Goal: Transaction & Acquisition: Purchase product/service

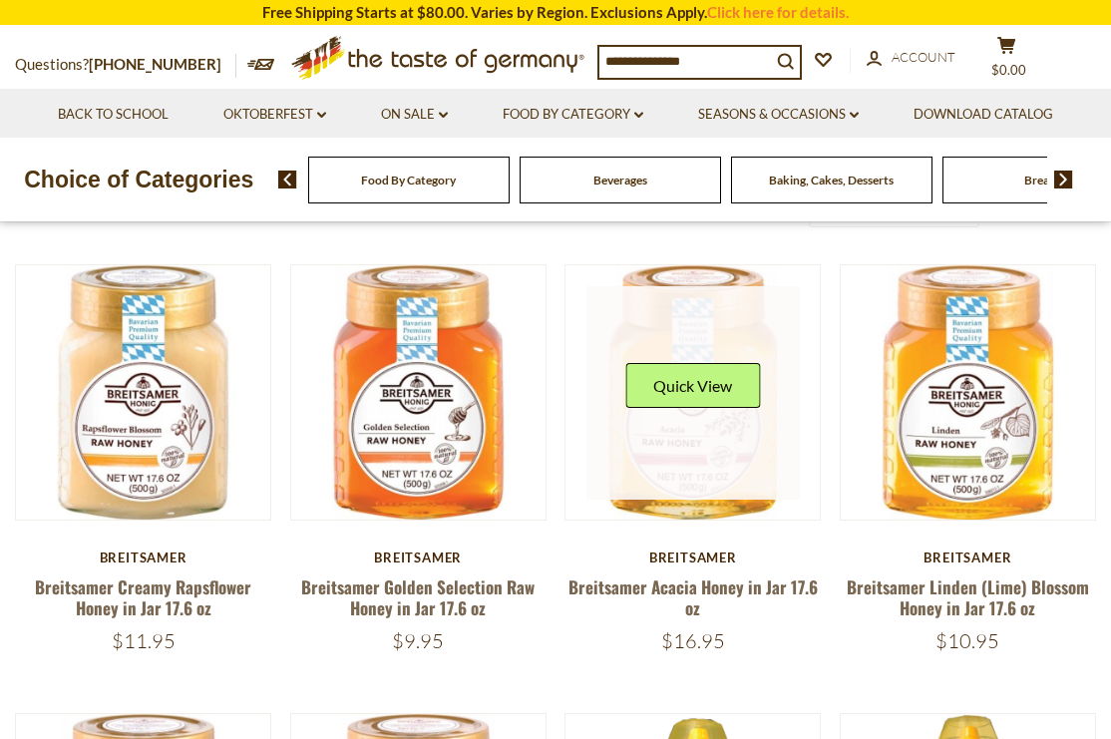
scroll to position [135, 0]
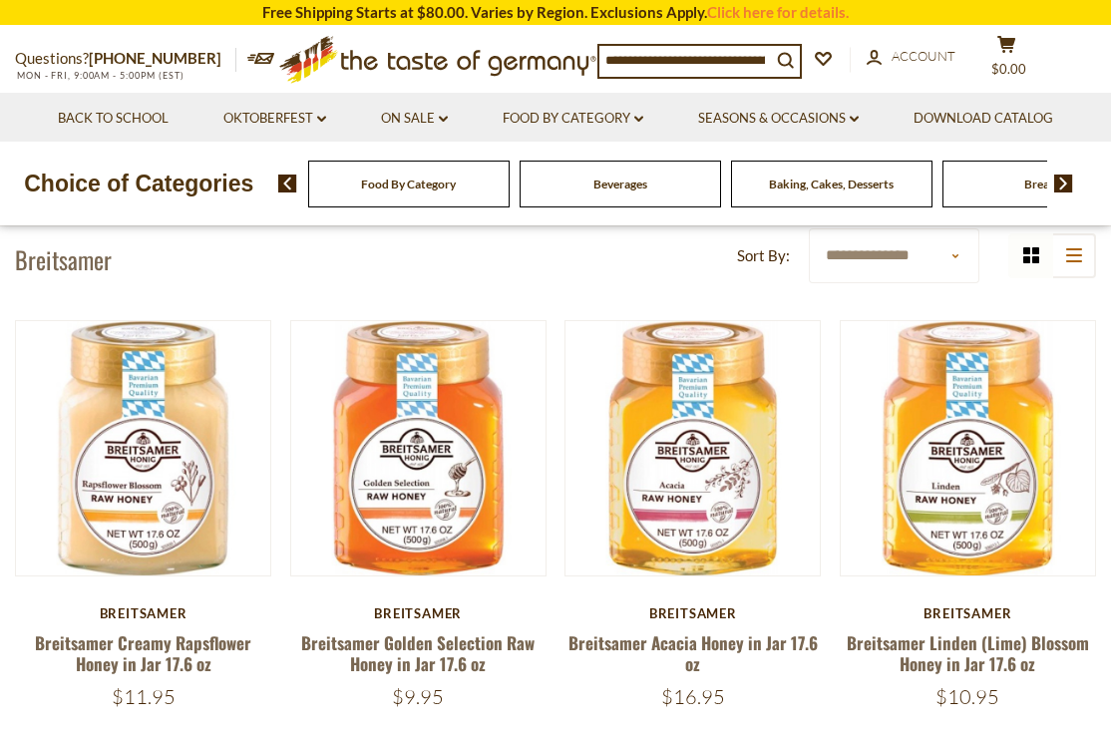
scroll to position [77, 0]
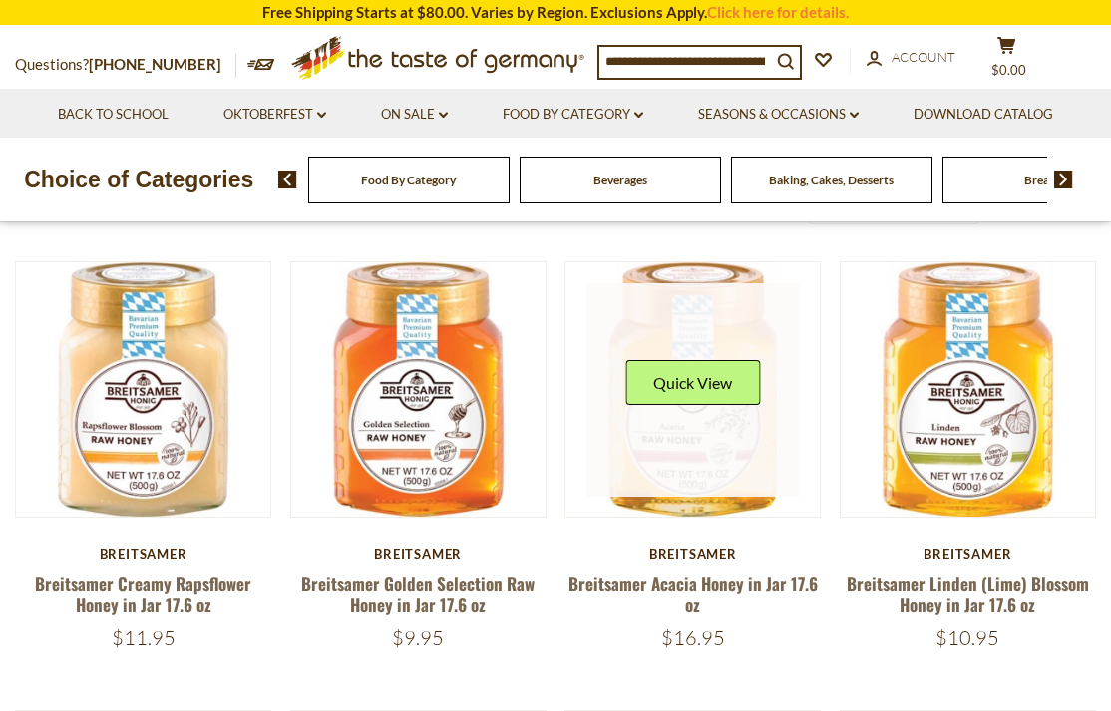
scroll to position [133, 0]
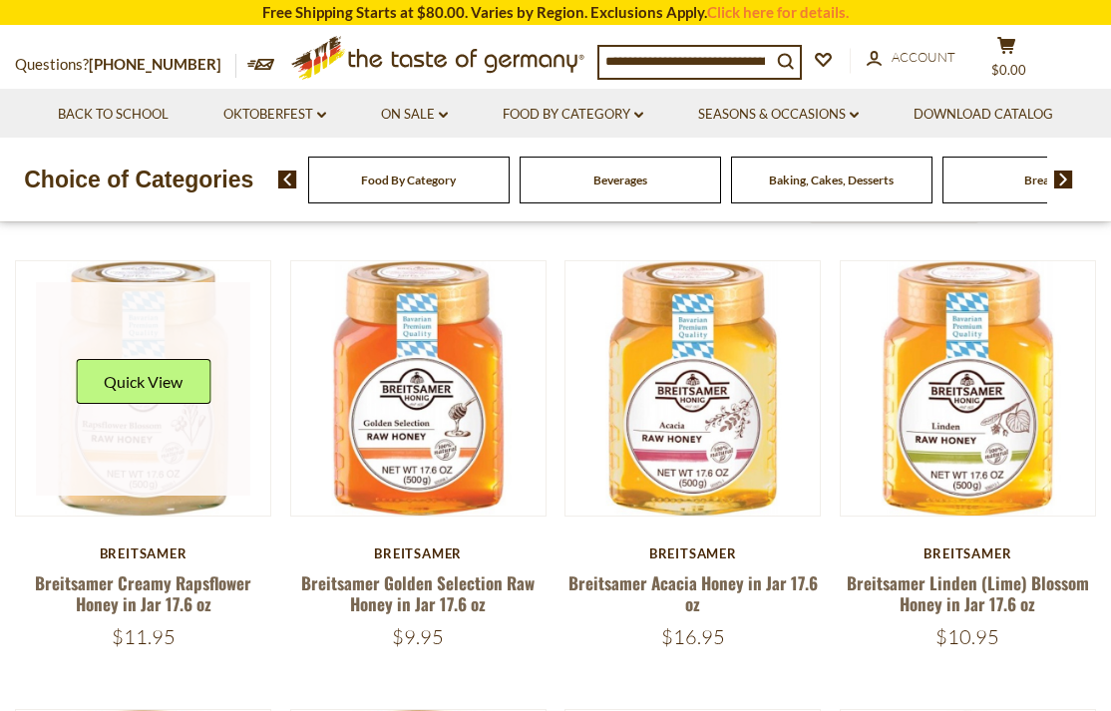
click at [167, 409] on div "Quick View" at bounding box center [143, 389] width 135 height 60
click at [190, 322] on link at bounding box center [142, 388] width 213 height 213
click at [190, 321] on link at bounding box center [142, 388] width 213 height 213
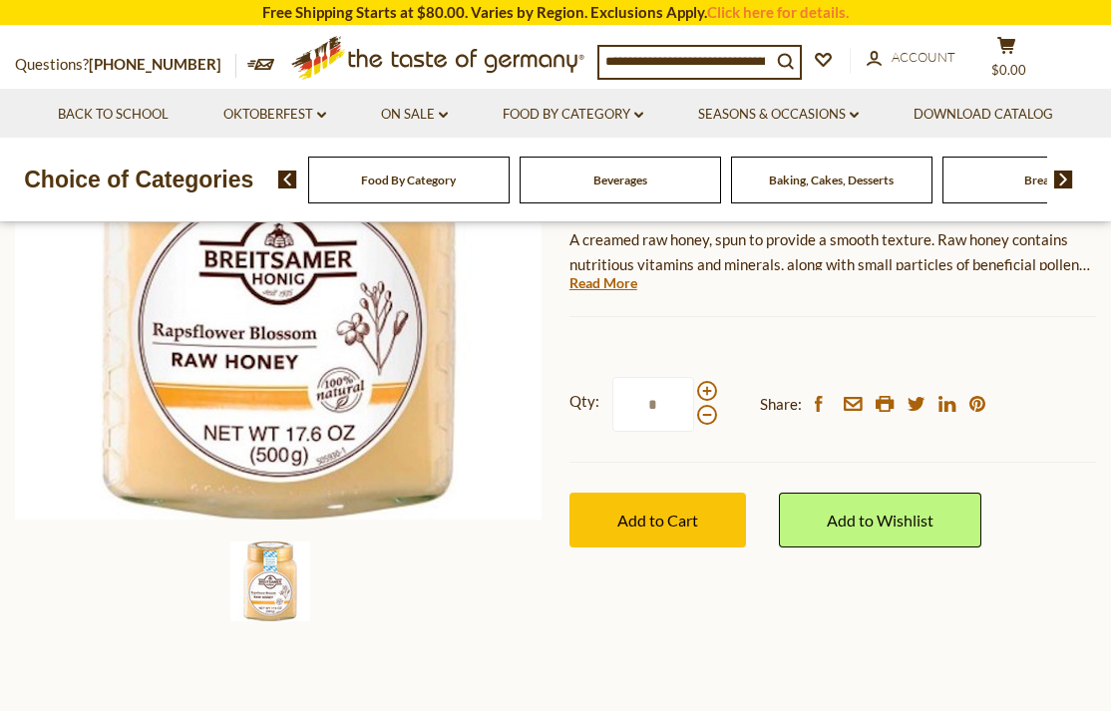
scroll to position [340, 0]
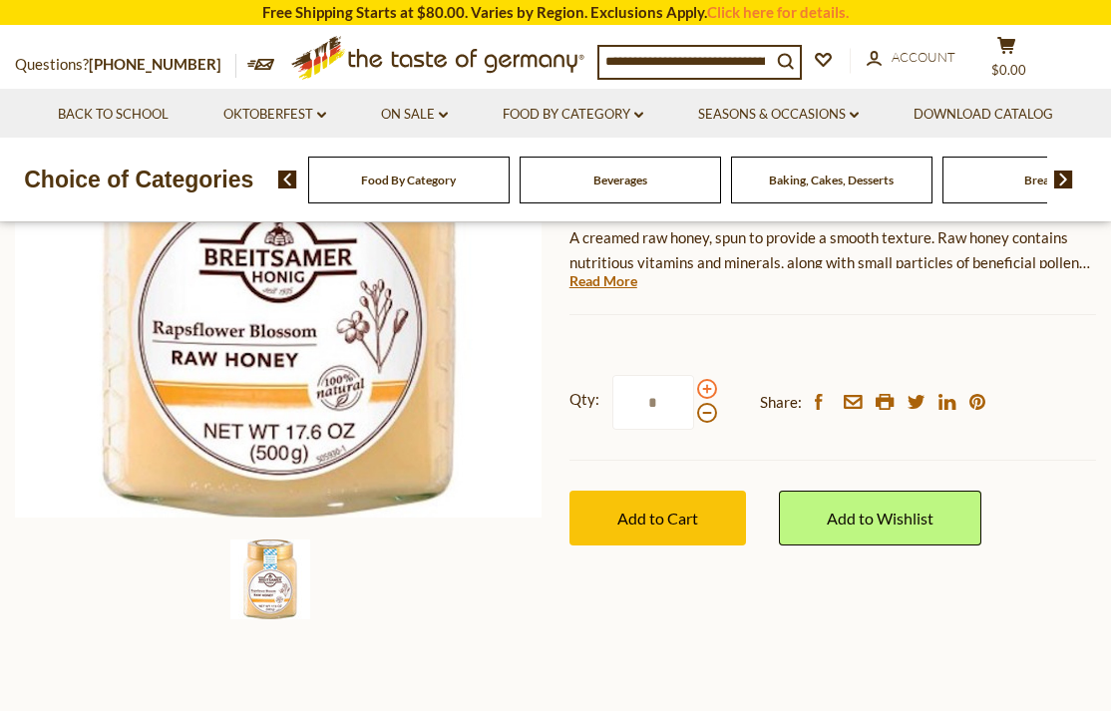
click at [705, 385] on span at bounding box center [707, 389] width 20 height 20
click at [694, 385] on input "*" at bounding box center [653, 402] width 82 height 55
click at [705, 385] on span at bounding box center [707, 389] width 20 height 20
click at [694, 385] on input "*" at bounding box center [653, 402] width 82 height 55
click at [703, 410] on span at bounding box center [707, 413] width 20 height 20
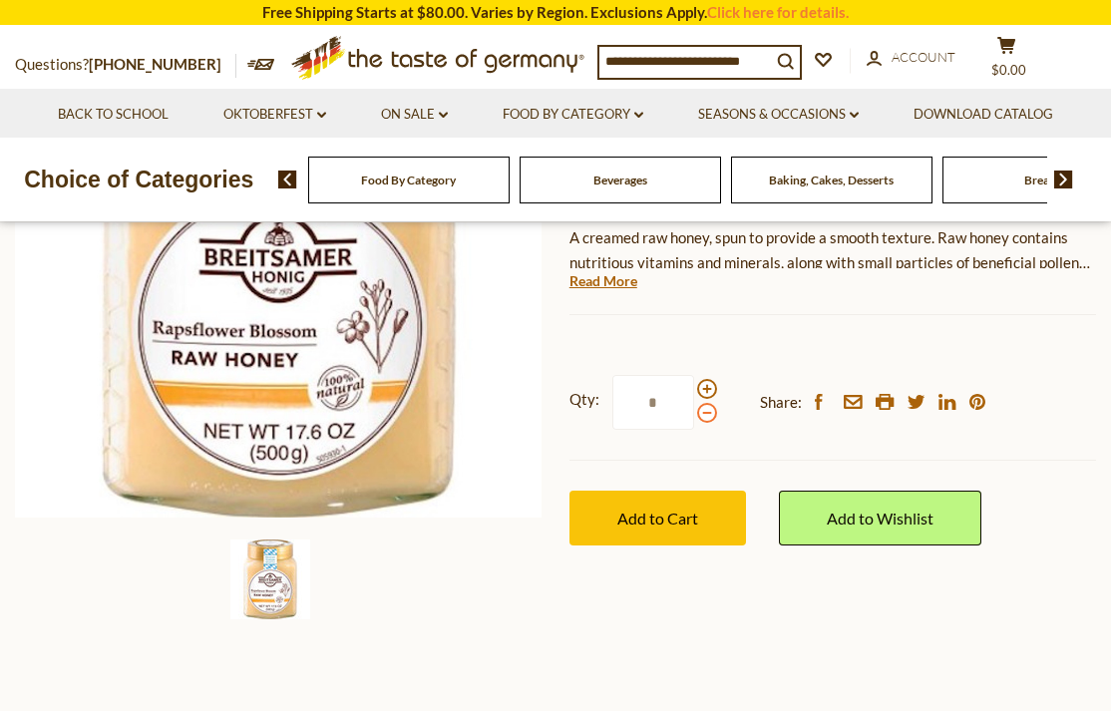
click at [694, 410] on input "*" at bounding box center [653, 402] width 82 height 55
click at [706, 388] on span at bounding box center [707, 389] width 20 height 20
click at [694, 388] on input "*" at bounding box center [653, 402] width 82 height 55
click at [706, 388] on span at bounding box center [707, 389] width 20 height 20
click at [694, 388] on input "*" at bounding box center [653, 402] width 82 height 55
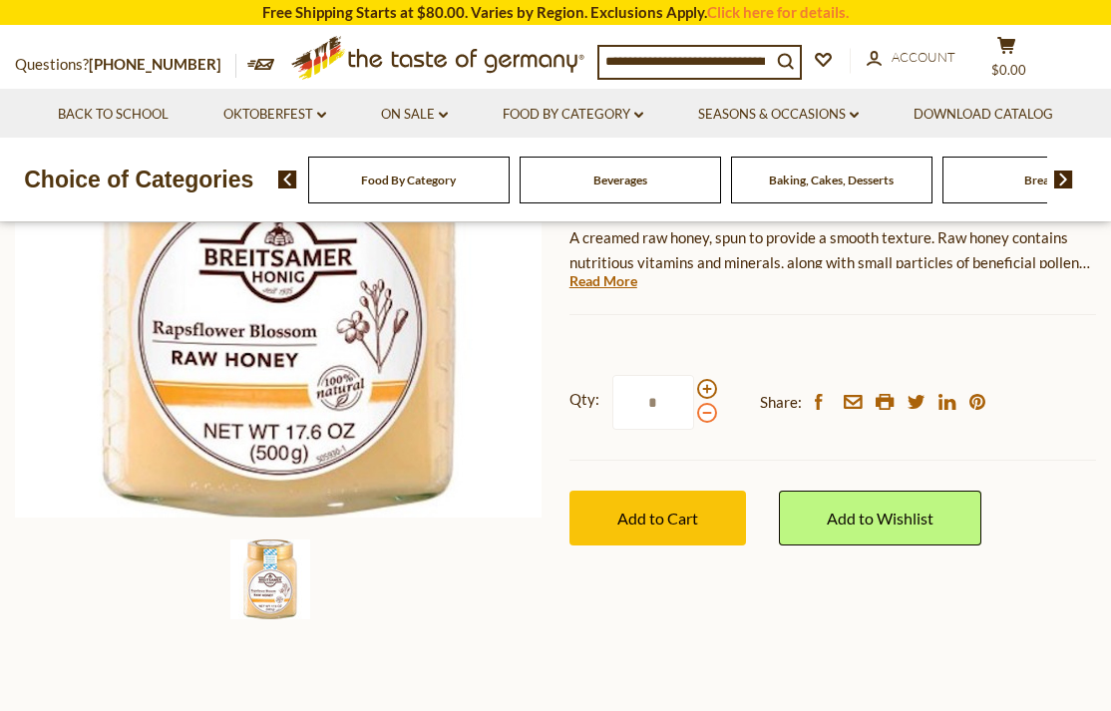
click at [704, 409] on span at bounding box center [707, 413] width 20 height 20
click at [694, 409] on input "*" at bounding box center [653, 402] width 82 height 55
click at [705, 409] on span at bounding box center [707, 413] width 20 height 20
click at [694, 409] on input "*" at bounding box center [653, 402] width 82 height 55
click at [657, 514] on button "Add to Cart" at bounding box center [658, 518] width 177 height 55
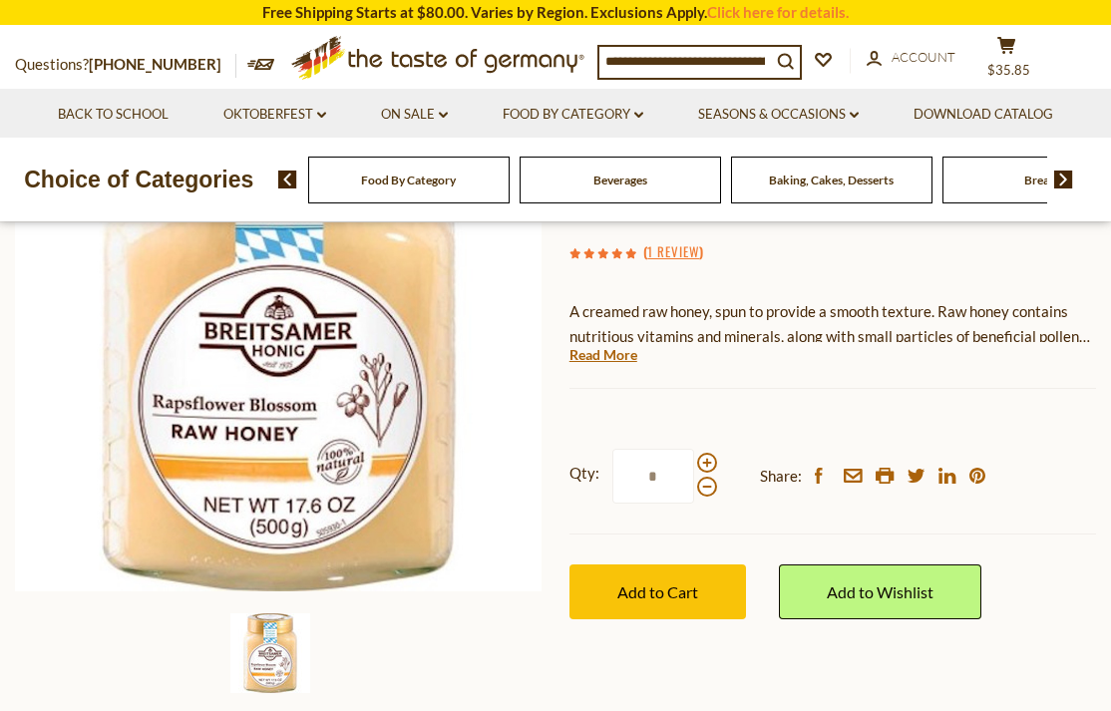
scroll to position [285, 0]
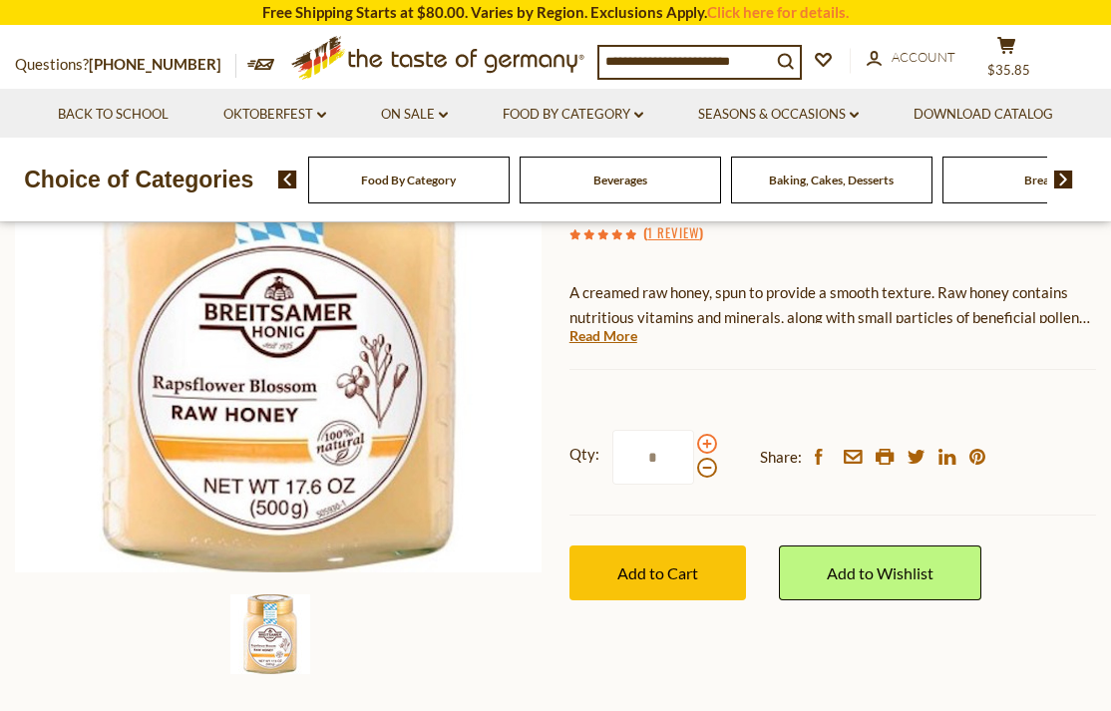
click at [705, 441] on span at bounding box center [707, 444] width 20 height 20
click at [694, 441] on input "*" at bounding box center [653, 457] width 82 height 55
click at [704, 441] on span at bounding box center [707, 444] width 20 height 20
click at [694, 441] on input "*" at bounding box center [653, 457] width 82 height 55
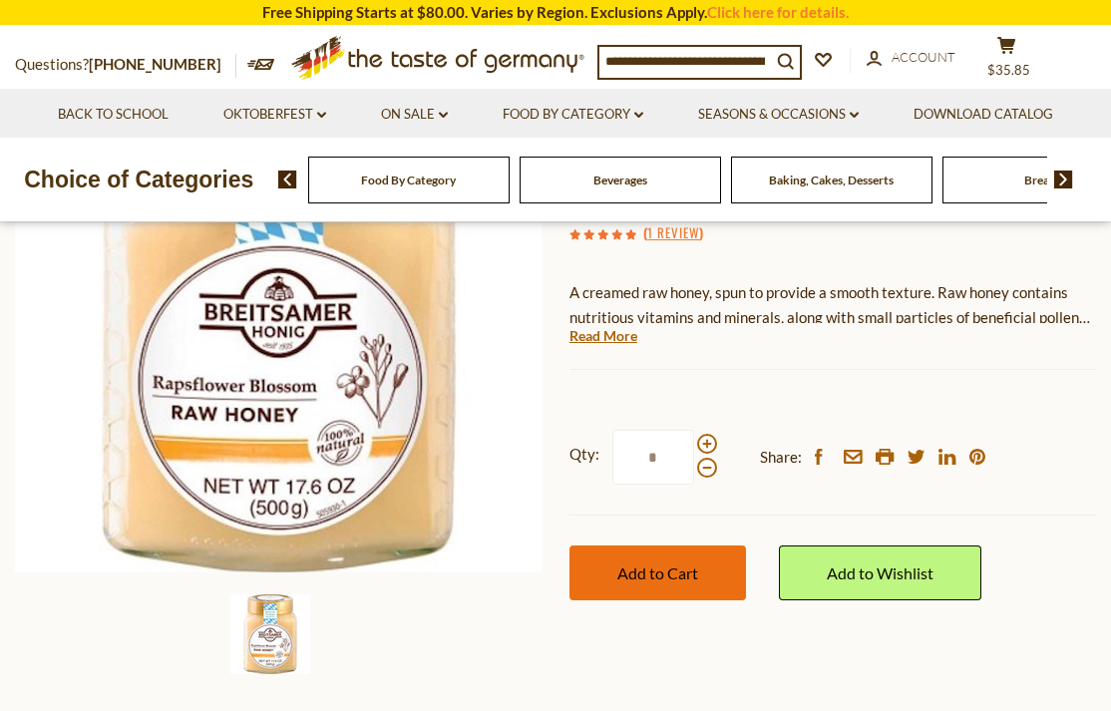
scroll to position [286, 0]
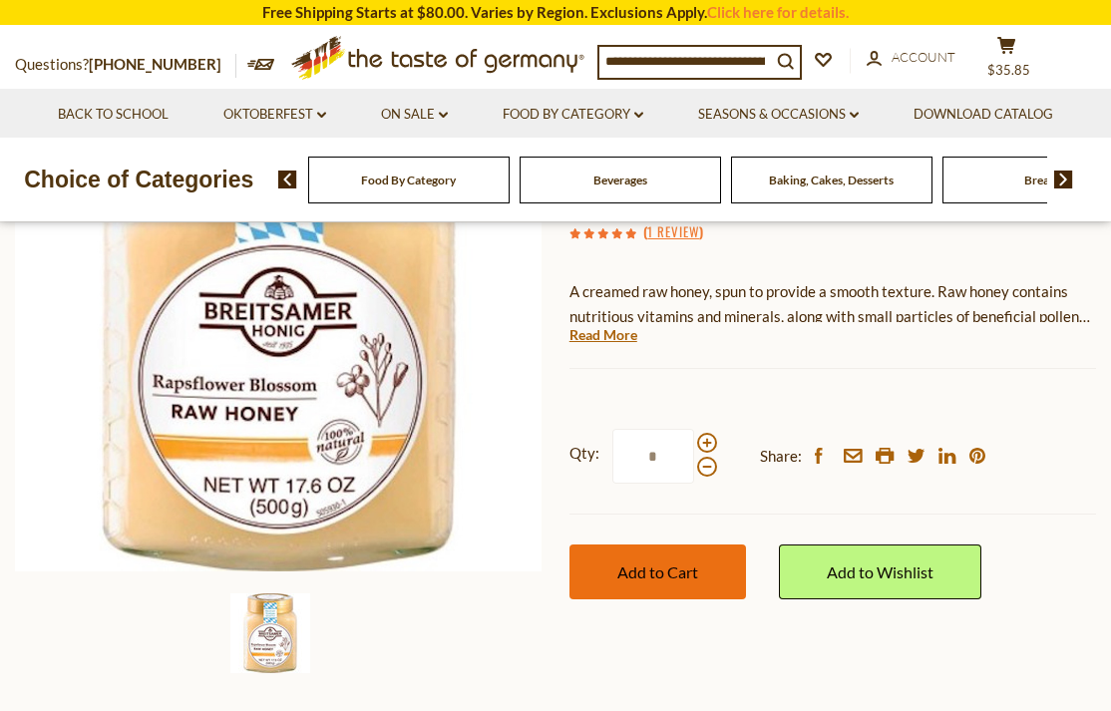
click at [674, 565] on span "Add to Cart" at bounding box center [657, 572] width 81 height 19
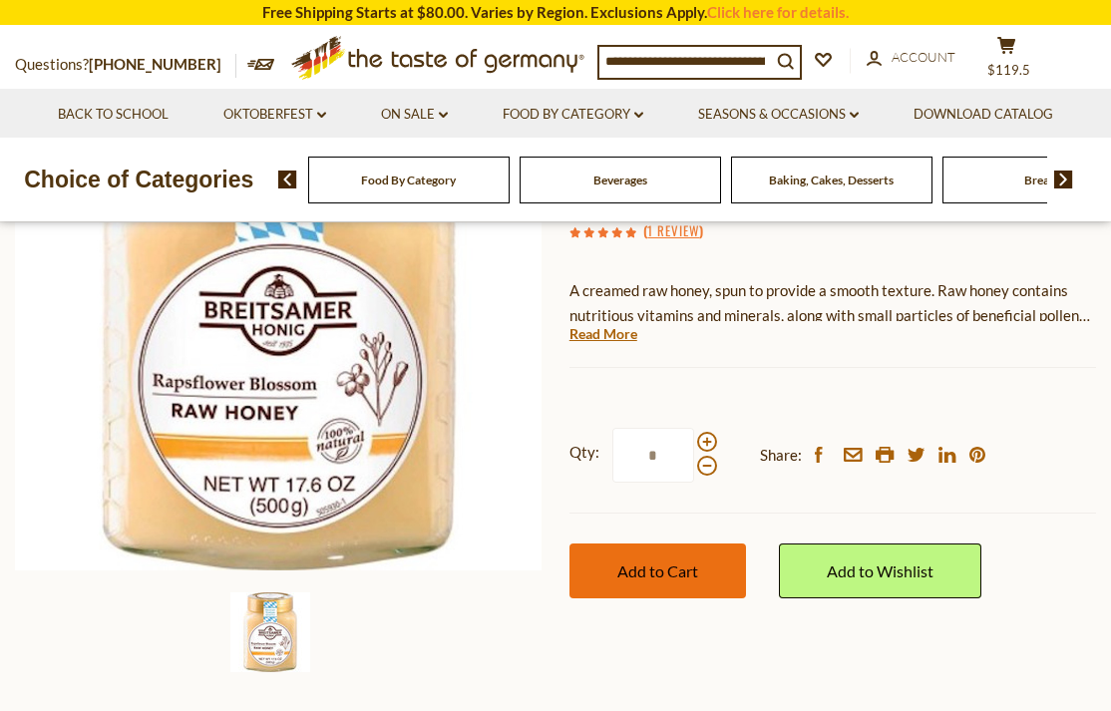
scroll to position [284, 0]
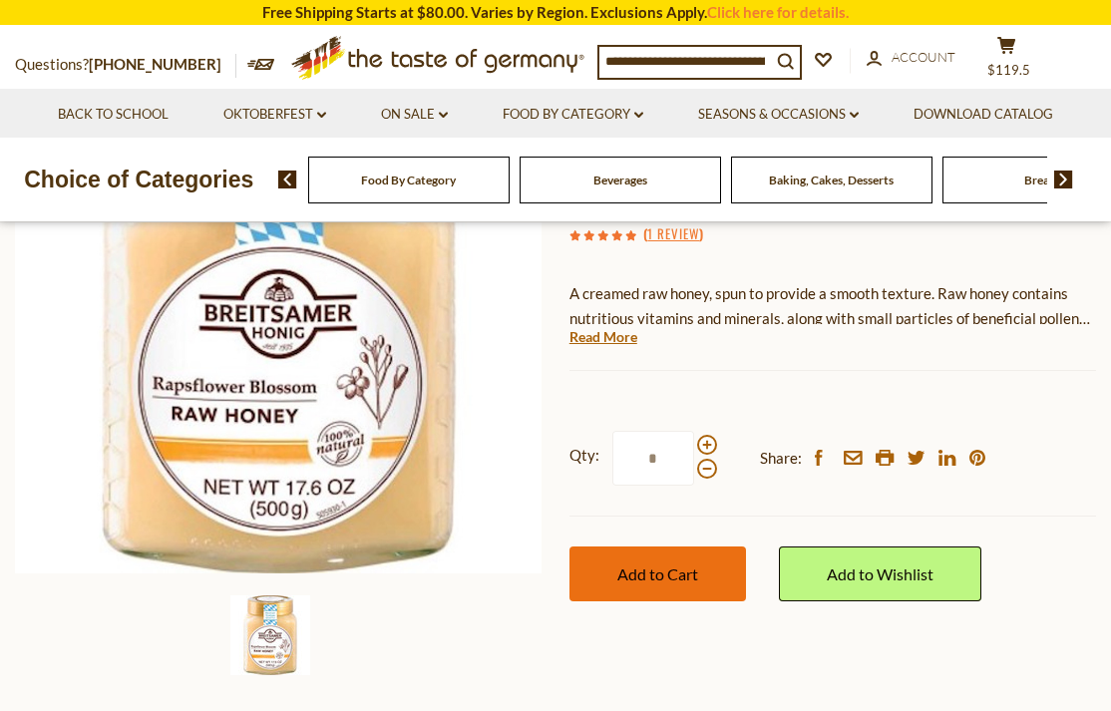
click at [700, 563] on button "Add to Cart" at bounding box center [658, 574] width 177 height 55
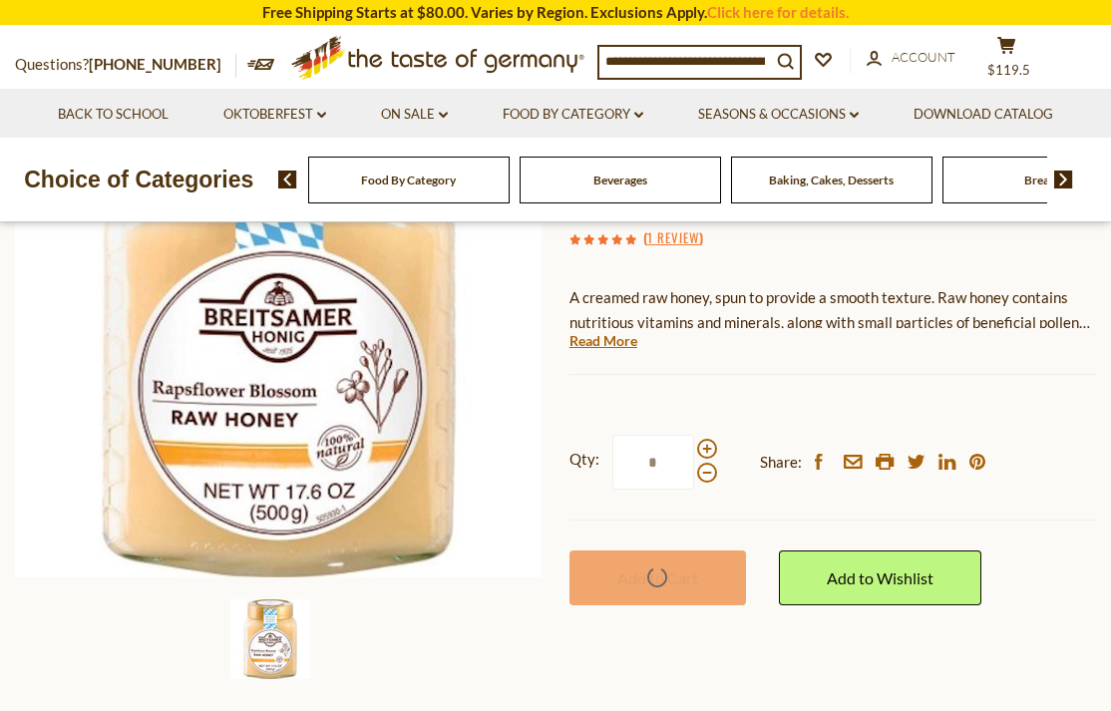
scroll to position [273, 0]
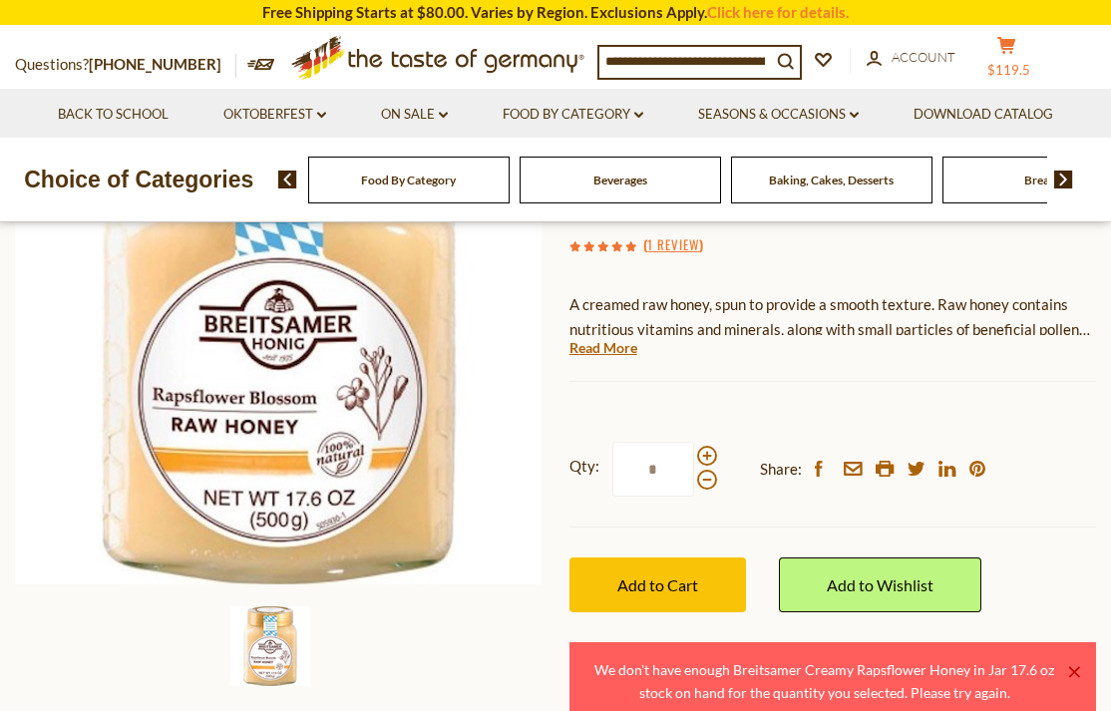
click at [1017, 50] on icon "cart" at bounding box center [1007, 45] width 19 height 17
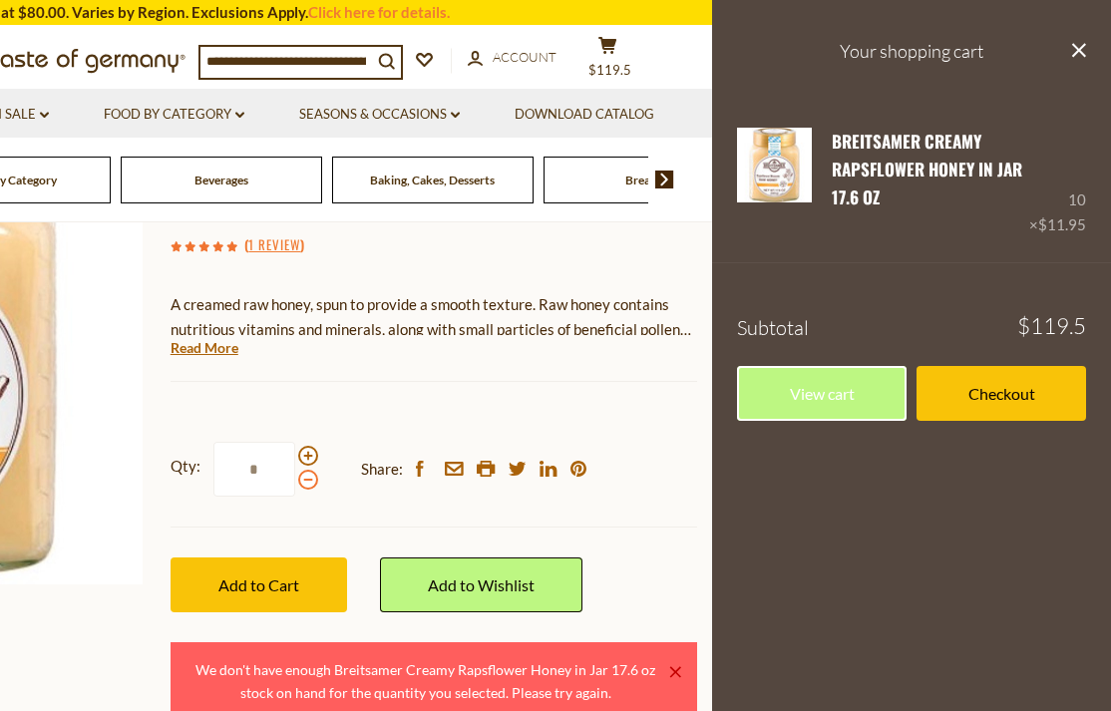
click at [304, 479] on span at bounding box center [308, 480] width 20 height 20
click at [295, 479] on input "*" at bounding box center [254, 469] width 82 height 55
type input "*"
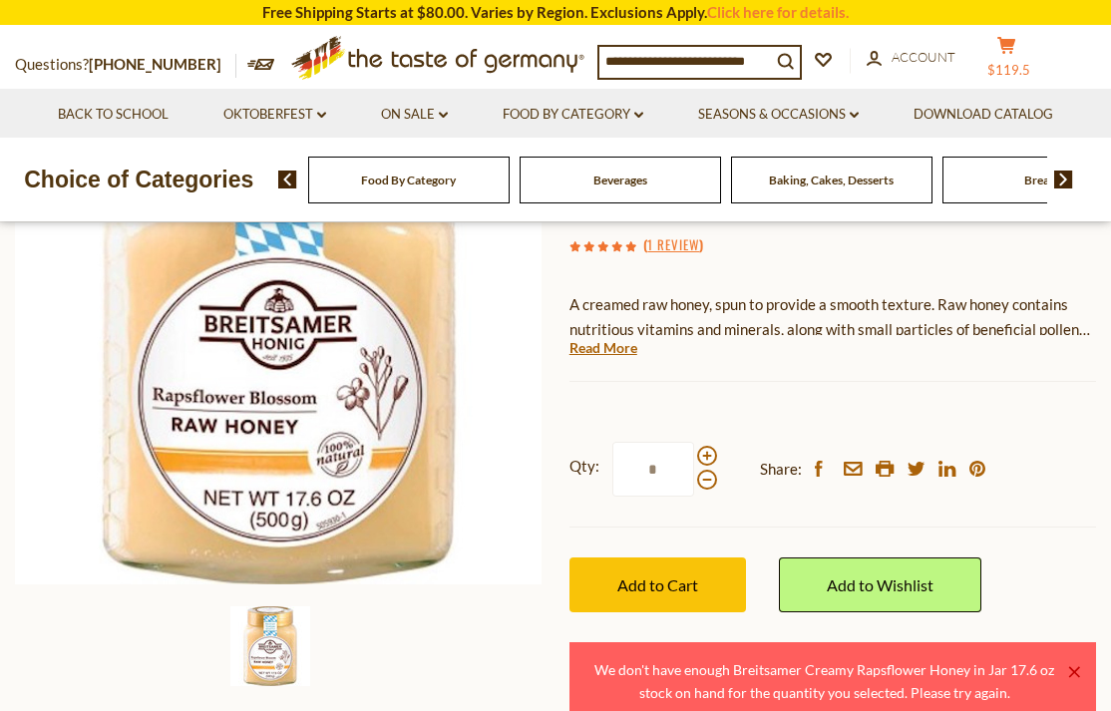
click at [1016, 46] on icon at bounding box center [1007, 45] width 18 height 17
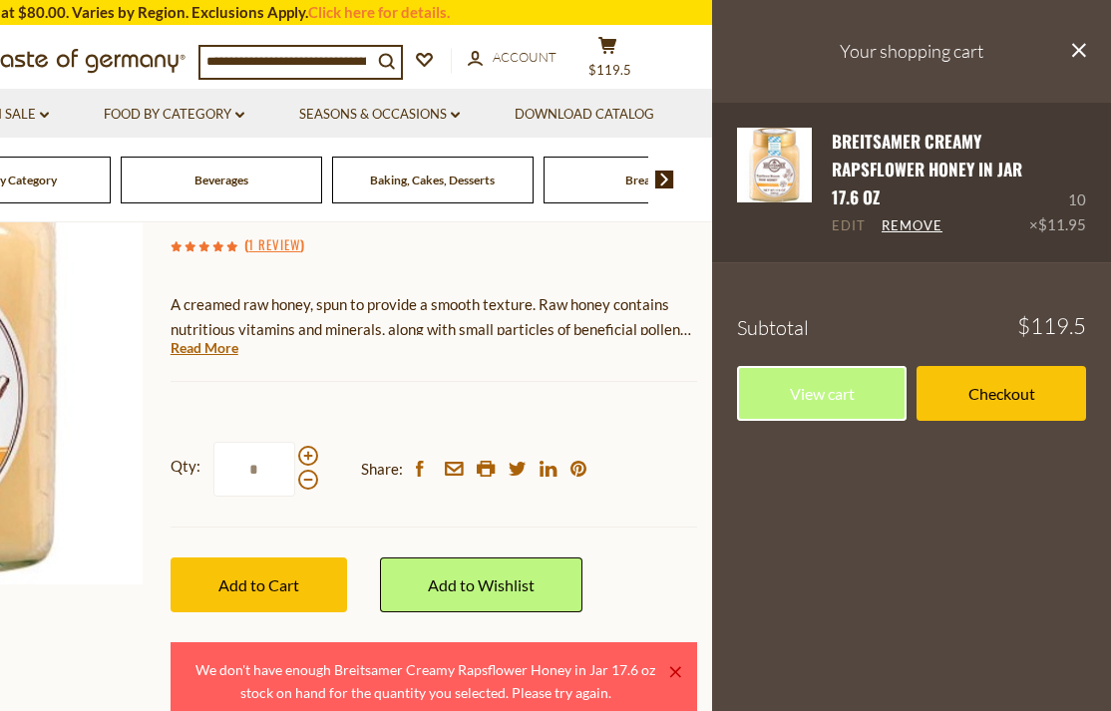
click at [861, 227] on link "Edit" at bounding box center [849, 226] width 34 height 18
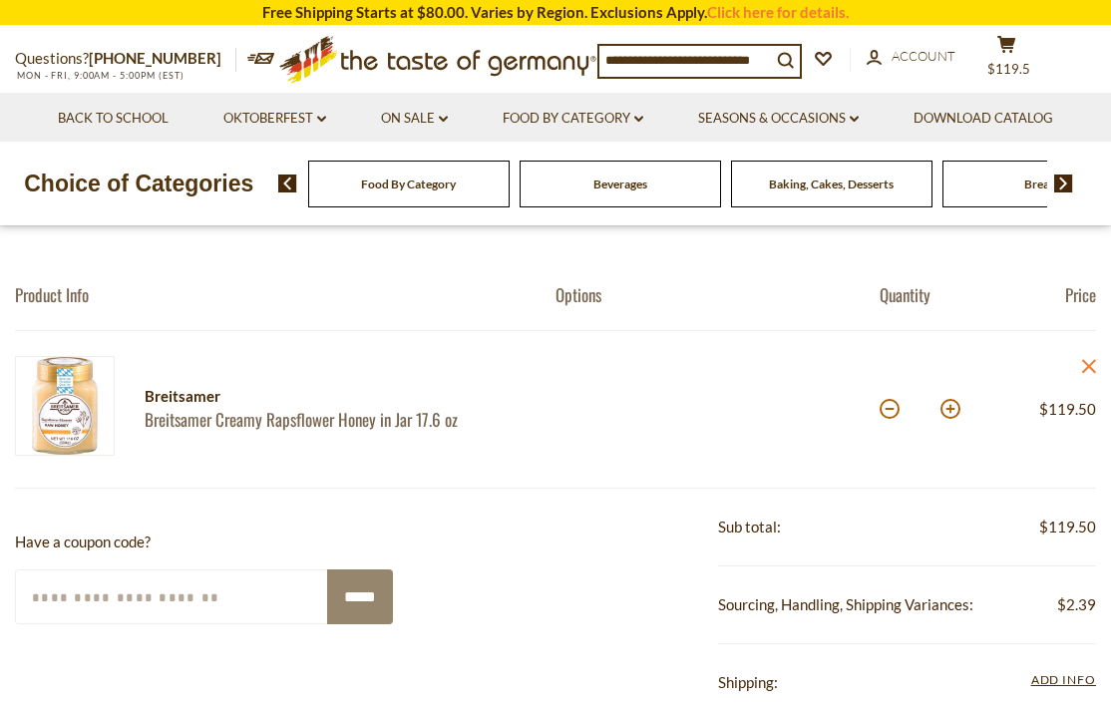
scroll to position [266, 0]
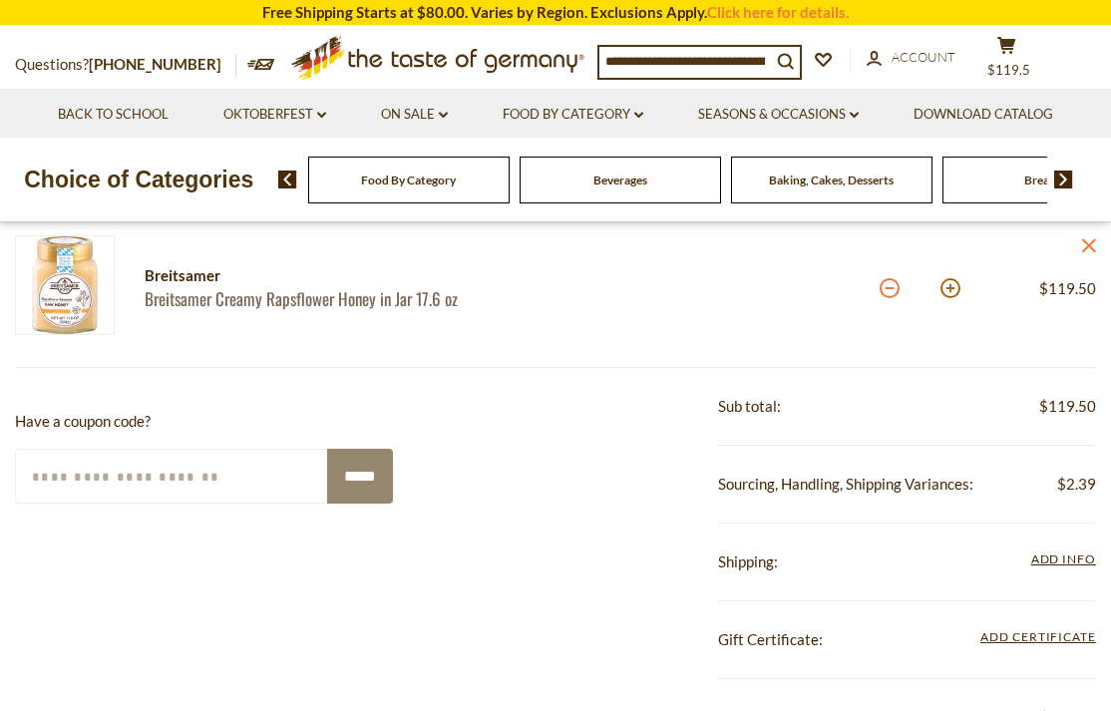
click at [887, 289] on button at bounding box center [890, 288] width 20 height 20
type input "*"
click at [889, 289] on section "**********" at bounding box center [555, 586] width 1111 height 1005
click at [889, 289] on button at bounding box center [890, 288] width 20 height 20
type input "*"
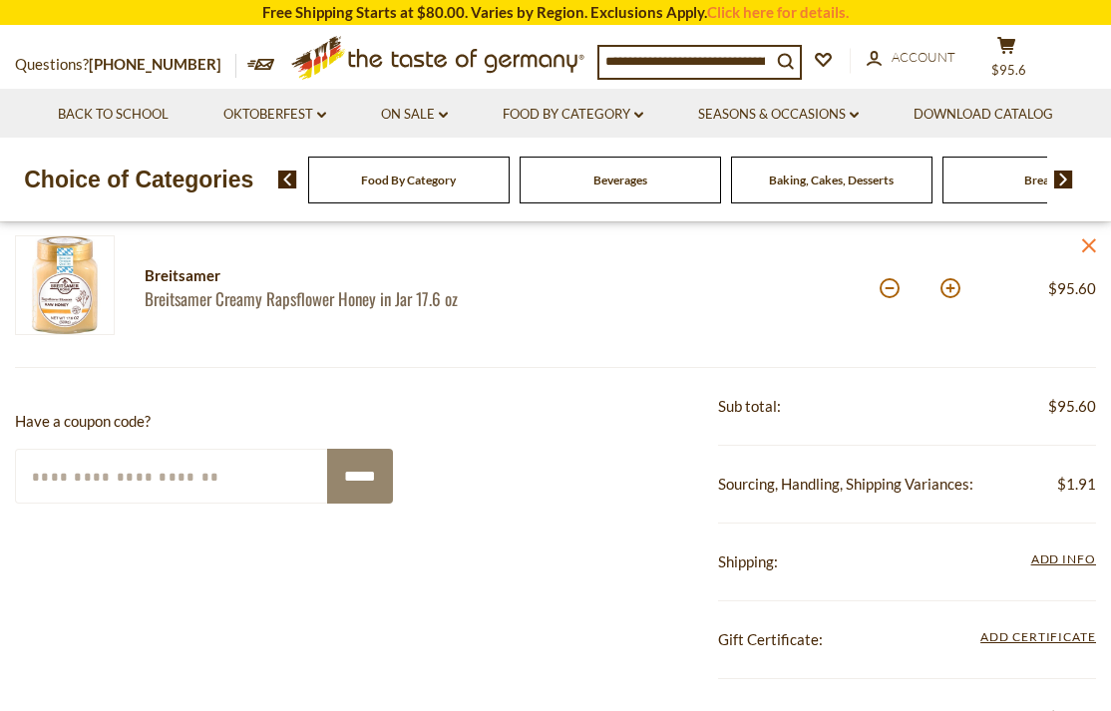
click at [889, 289] on button at bounding box center [890, 288] width 20 height 20
type input "*"
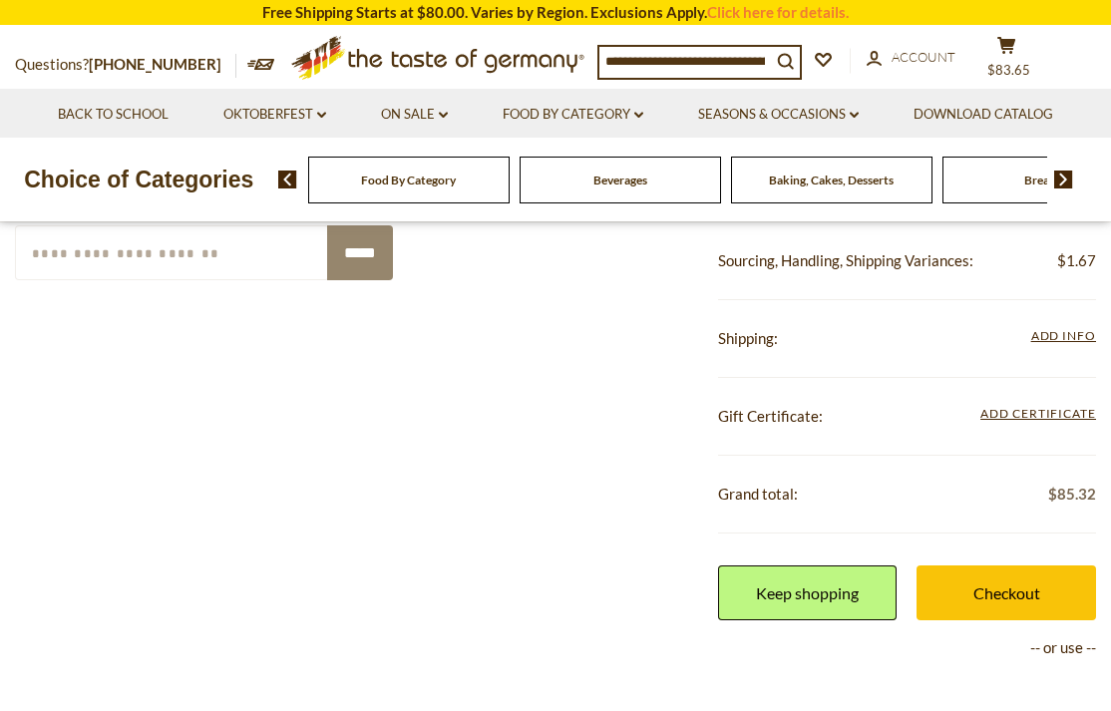
scroll to position [534, 0]
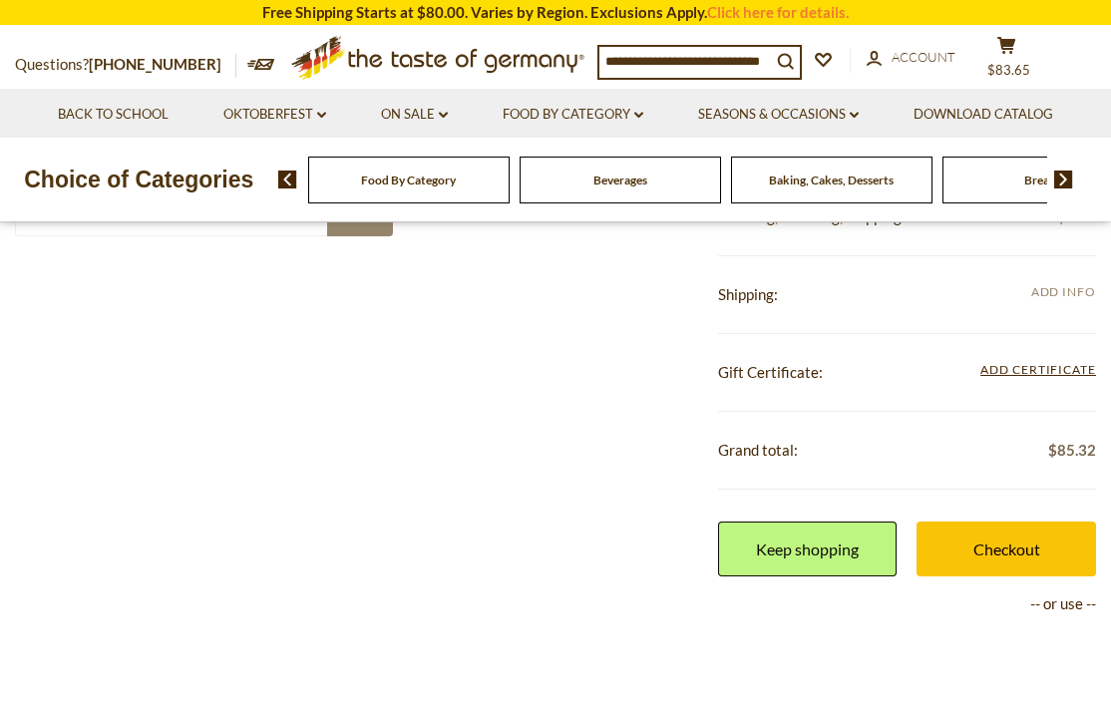
click at [1047, 292] on span "Add Info" at bounding box center [1063, 291] width 65 height 15
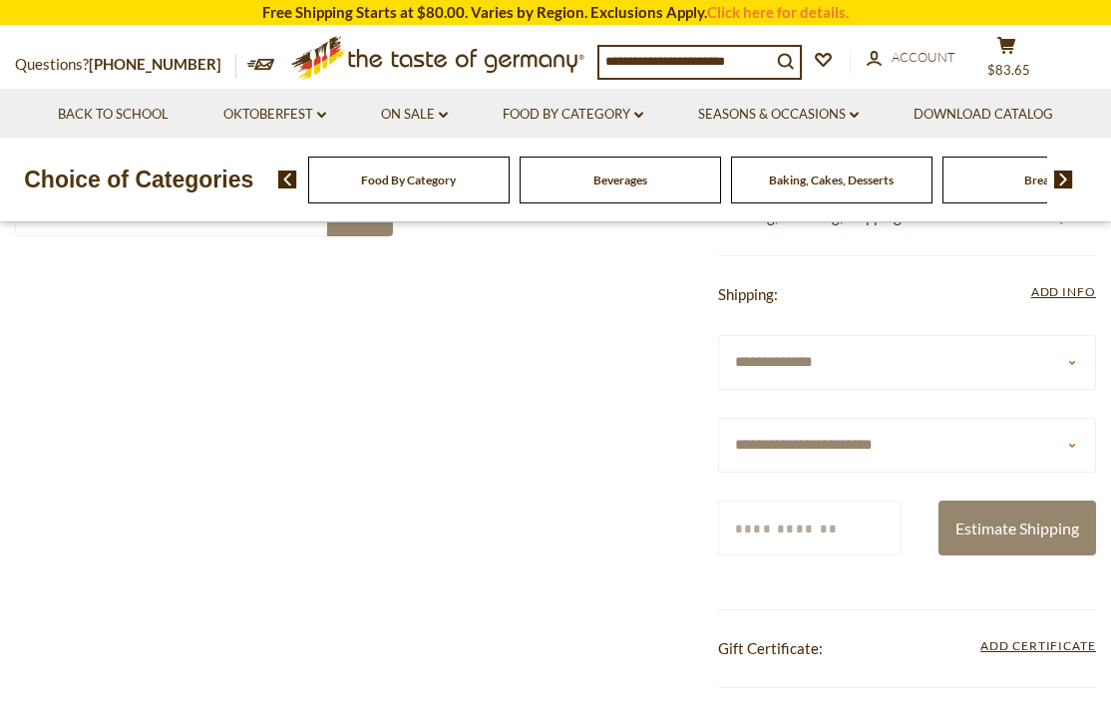
select select "**"
click at [863, 524] on input "Zip/Postcode" at bounding box center [810, 528] width 184 height 55
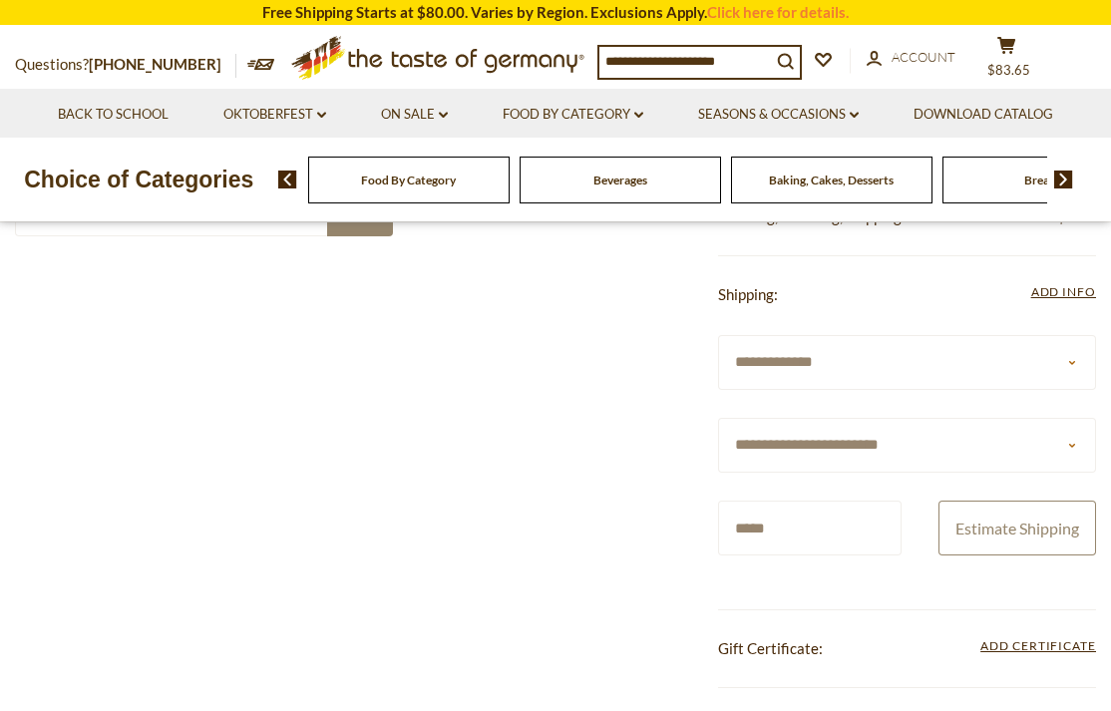
type input "*****"
click at [1009, 528] on button "Estimate Shipping" at bounding box center [1018, 528] width 158 height 55
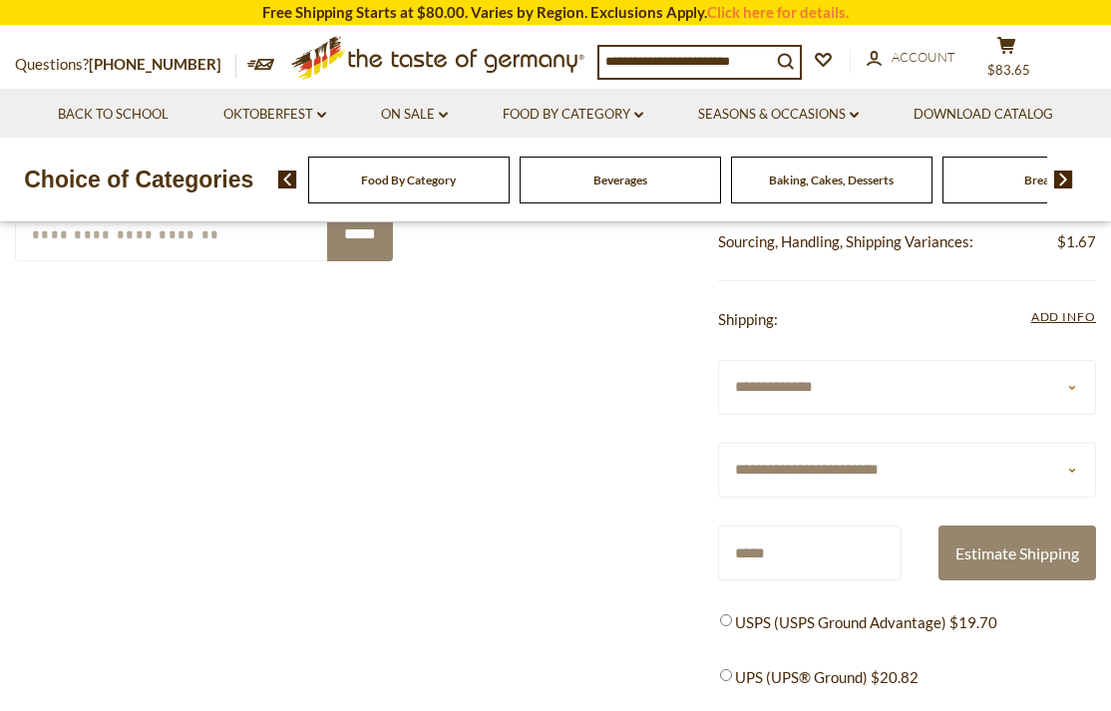
scroll to position [512, 0]
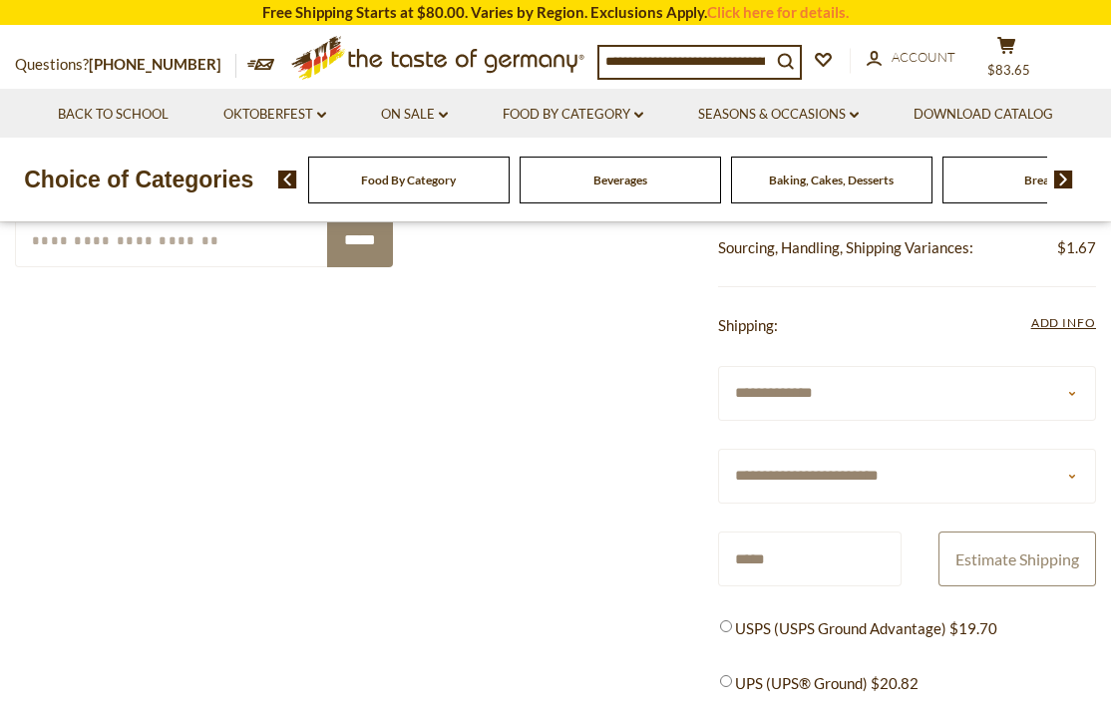
click at [985, 553] on button "Estimate Shipping" at bounding box center [1018, 559] width 158 height 55
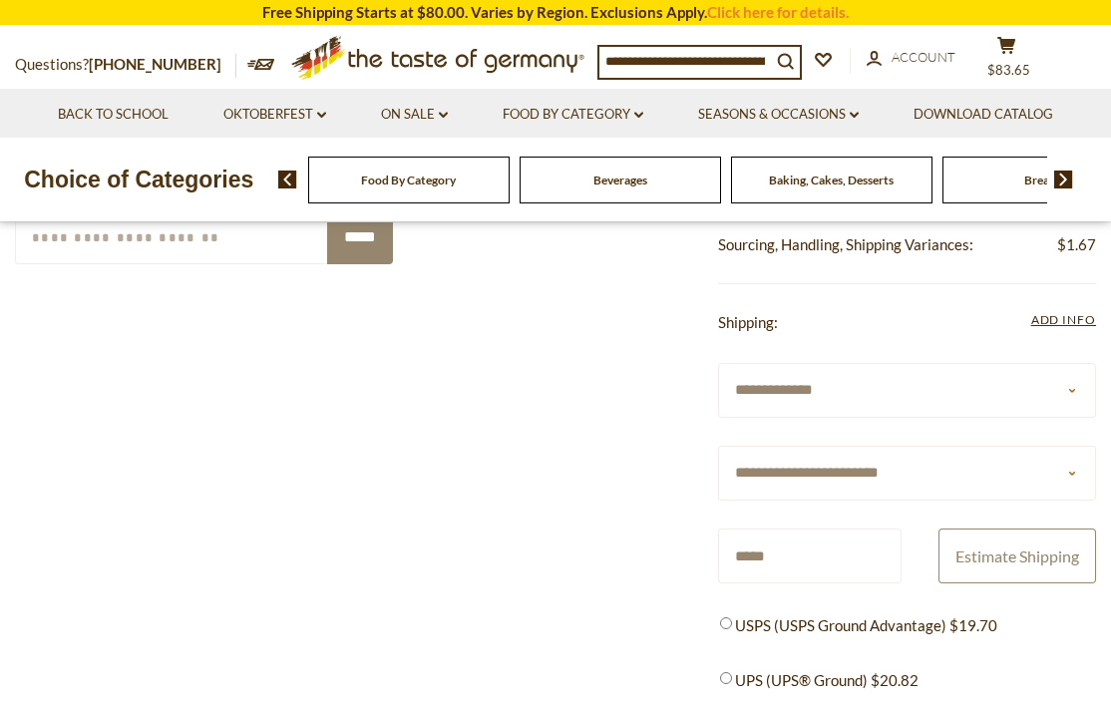
click at [989, 553] on button "Estimate Shipping" at bounding box center [1018, 556] width 158 height 55
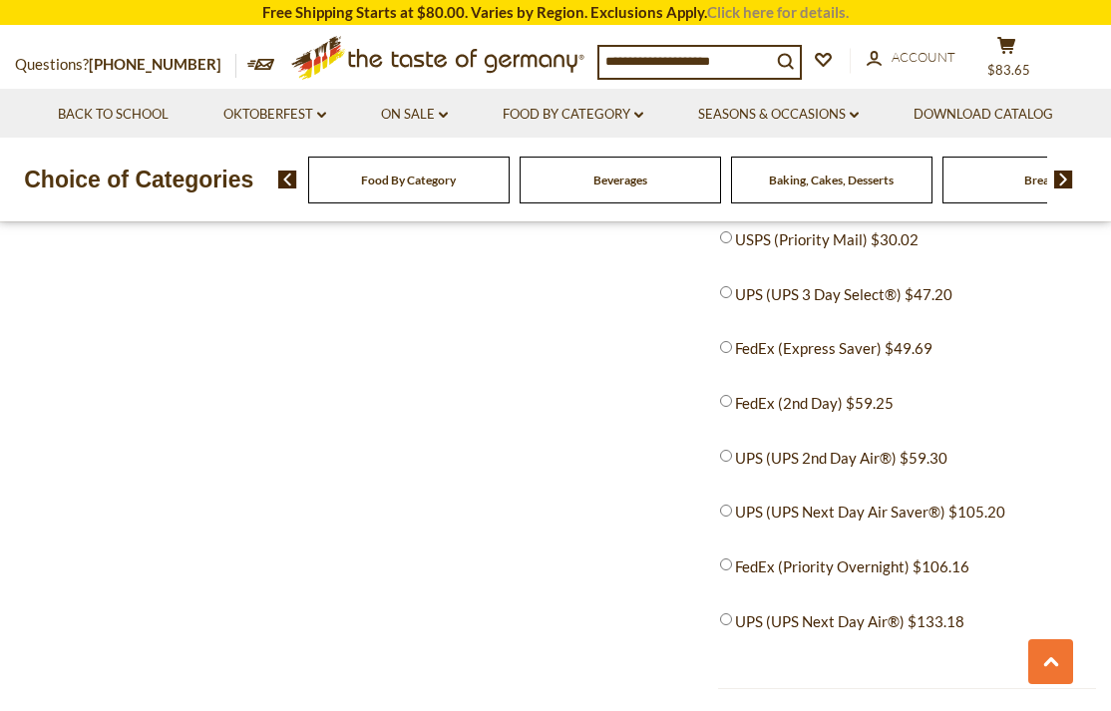
scroll to position [1060, 0]
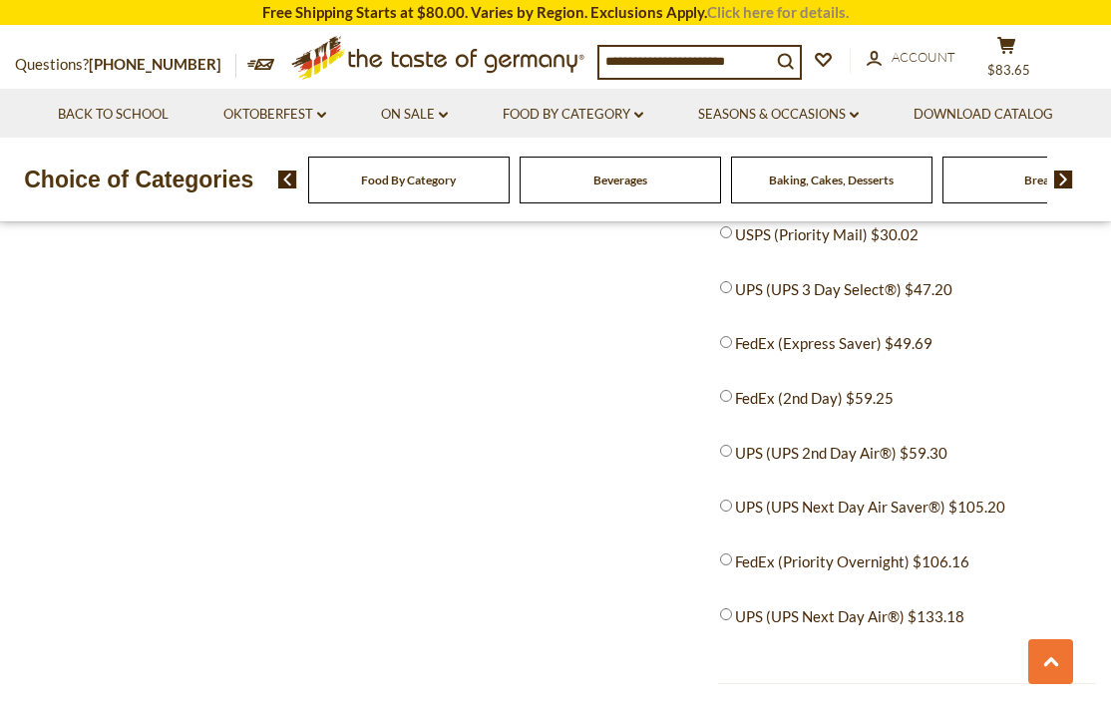
click at [731, 14] on link "Click here for details." at bounding box center [778, 12] width 142 height 18
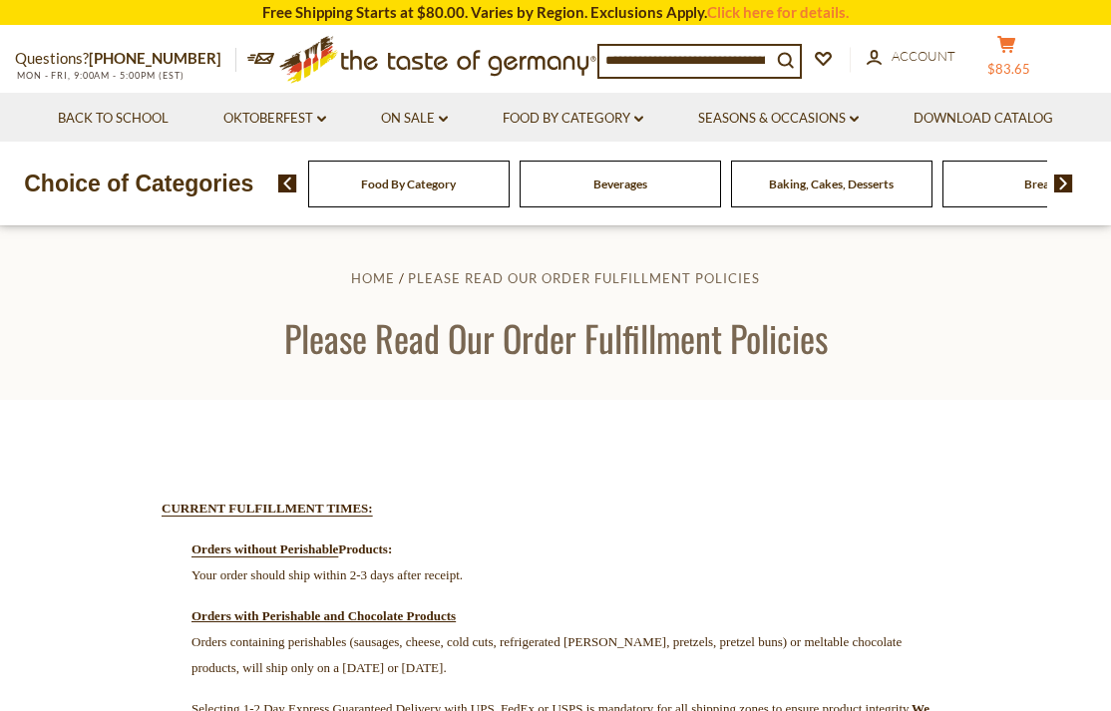
click at [1016, 43] on icon at bounding box center [1007, 44] width 18 height 17
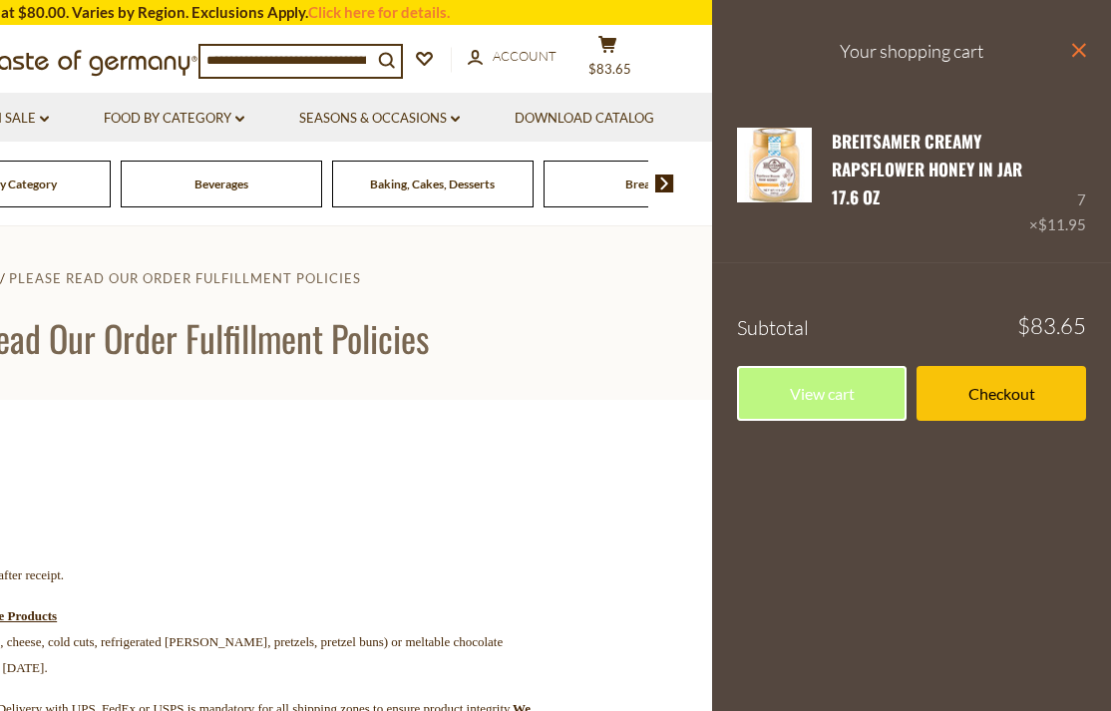
click at [1079, 52] on icon "close" at bounding box center [1078, 50] width 15 height 15
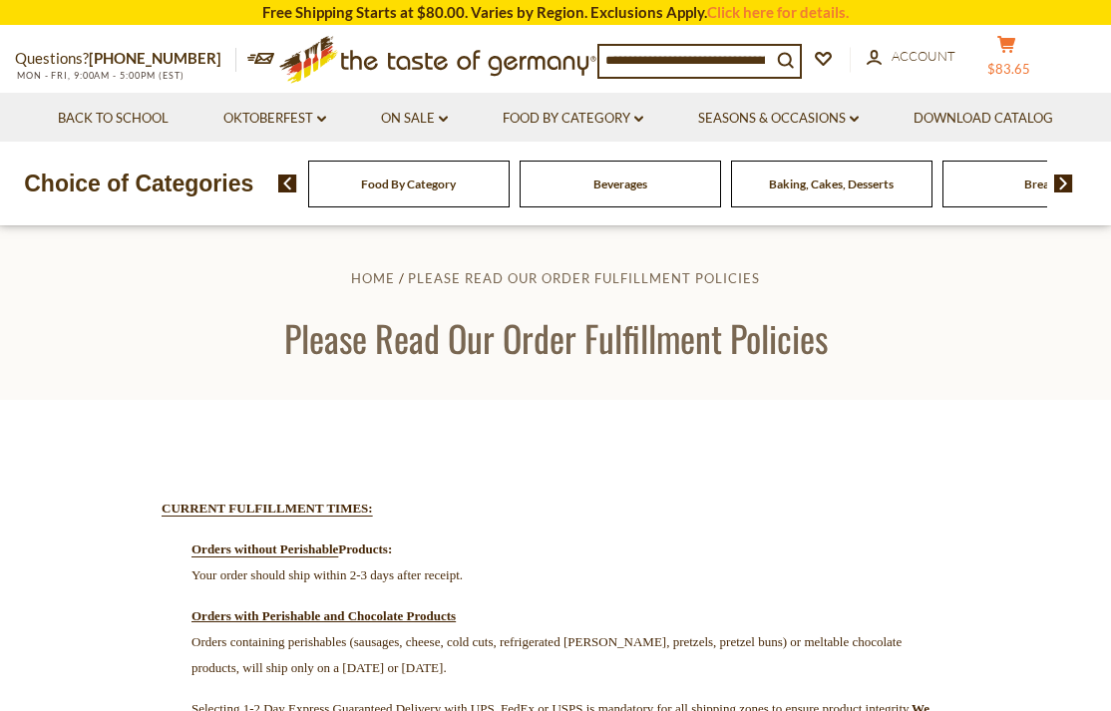
click at [1017, 46] on icon "cart" at bounding box center [1007, 44] width 19 height 17
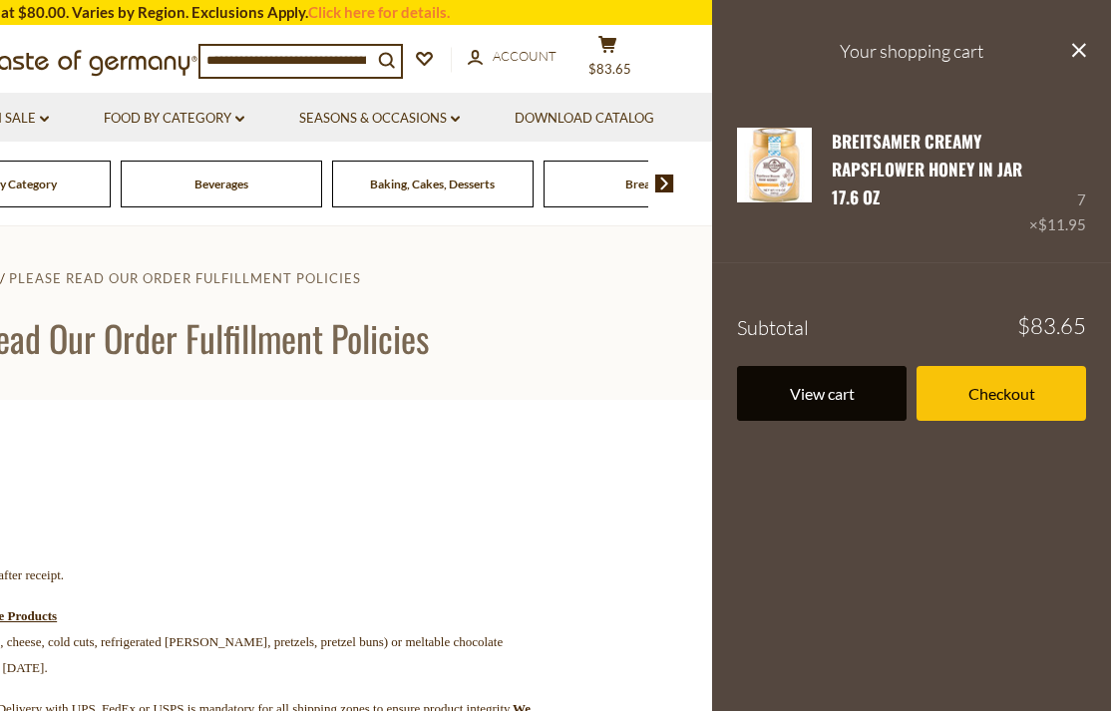
click at [863, 390] on link "View cart" at bounding box center [822, 393] width 170 height 55
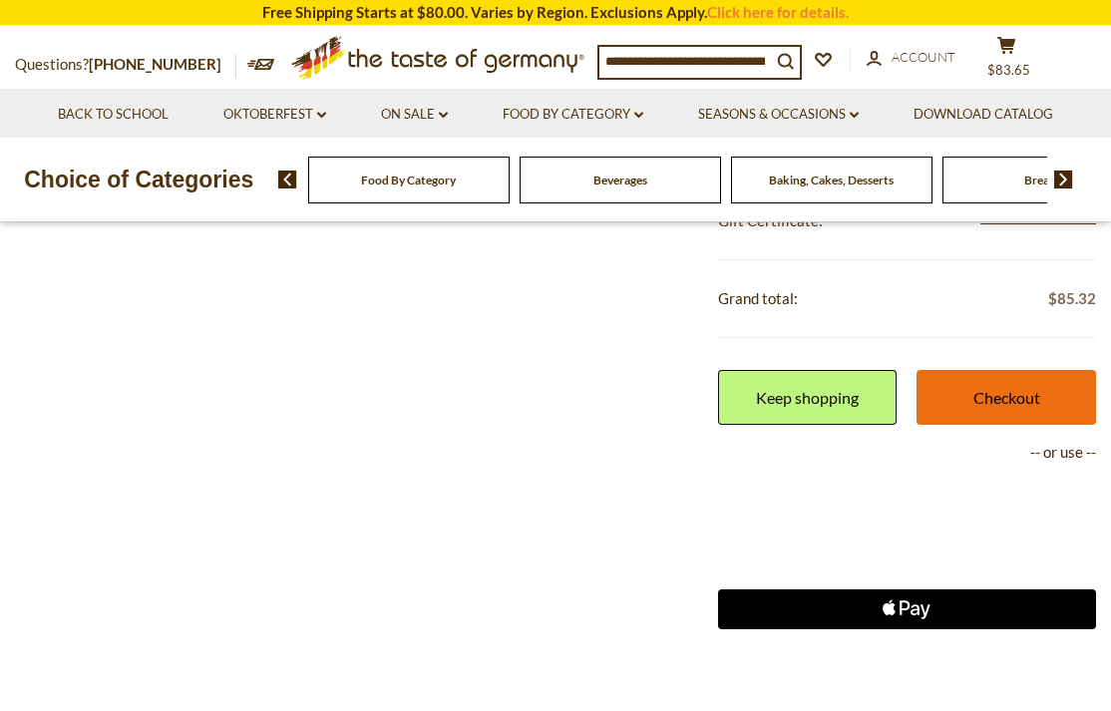
scroll to position [683, 0]
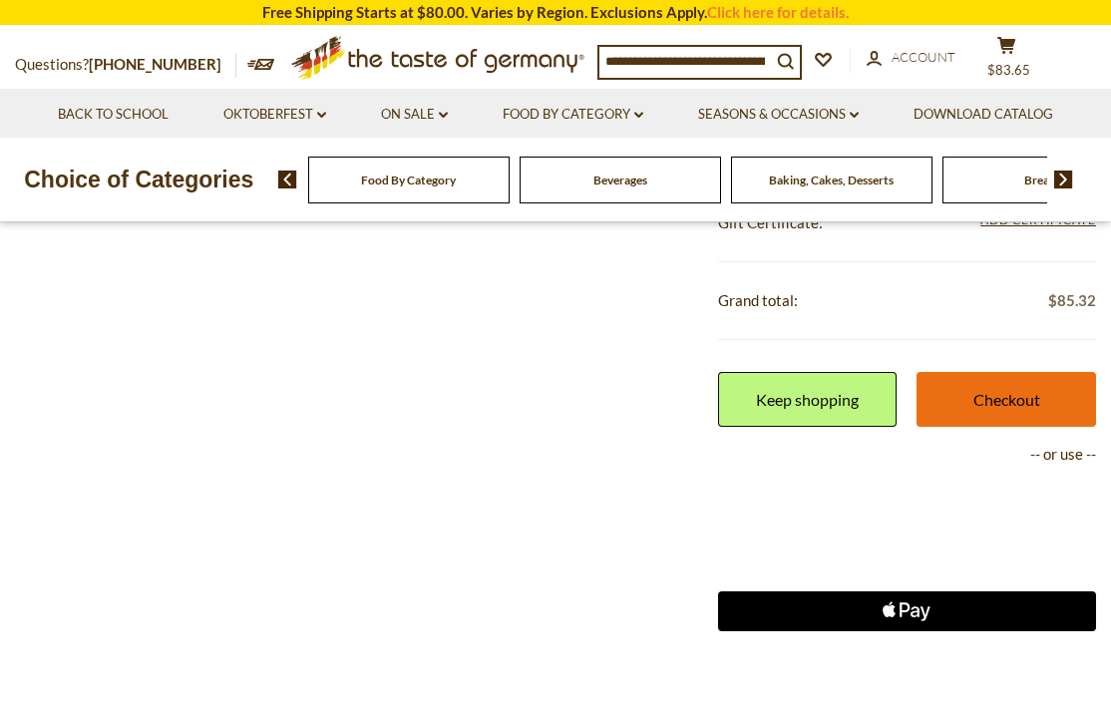
click at [1005, 388] on link "Checkout" at bounding box center [1007, 399] width 180 height 55
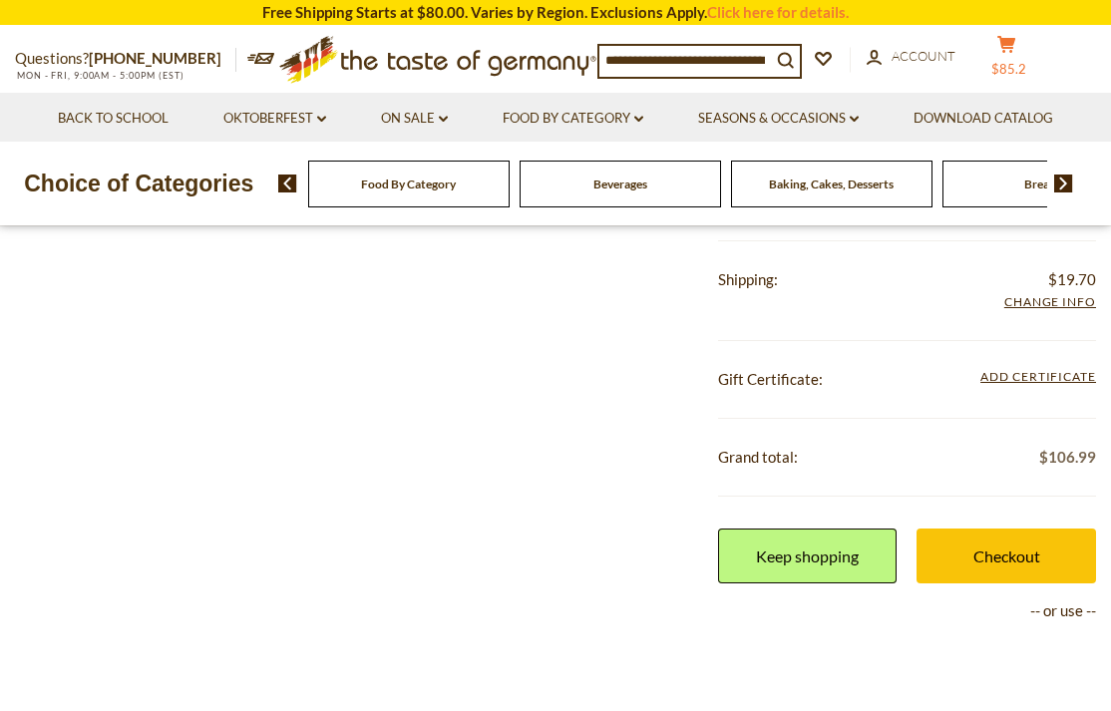
click at [1026, 61] on span "$85.2" at bounding box center [1009, 69] width 35 height 16
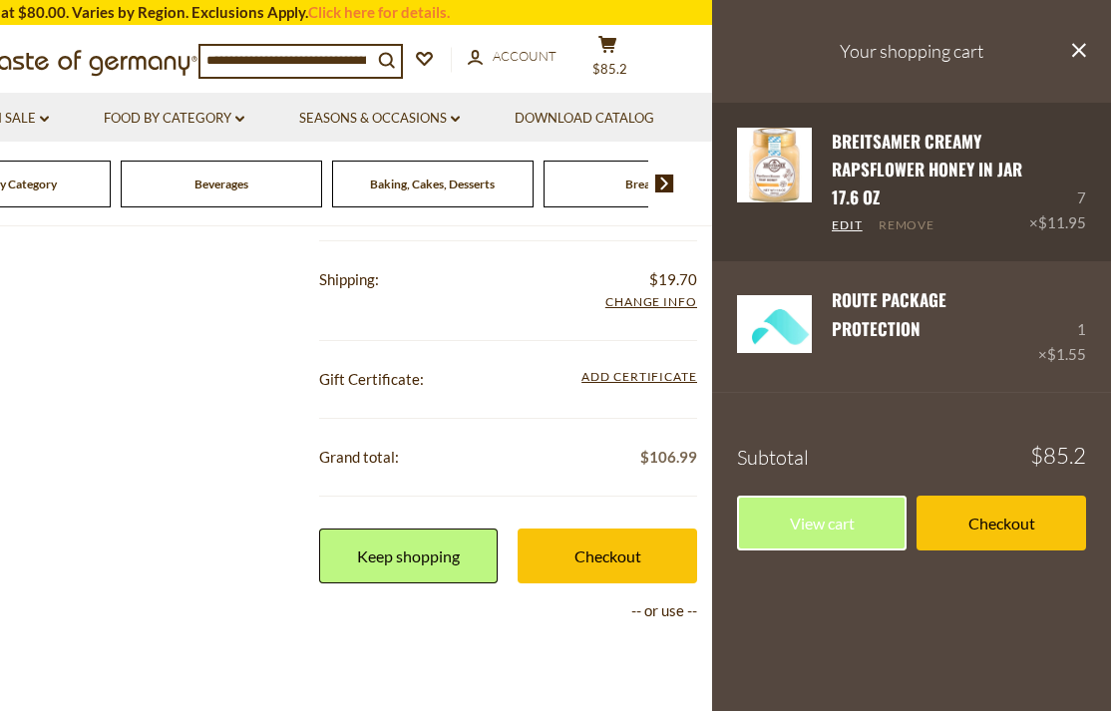
click at [923, 225] on link "Remove" at bounding box center [907, 225] width 57 height 17
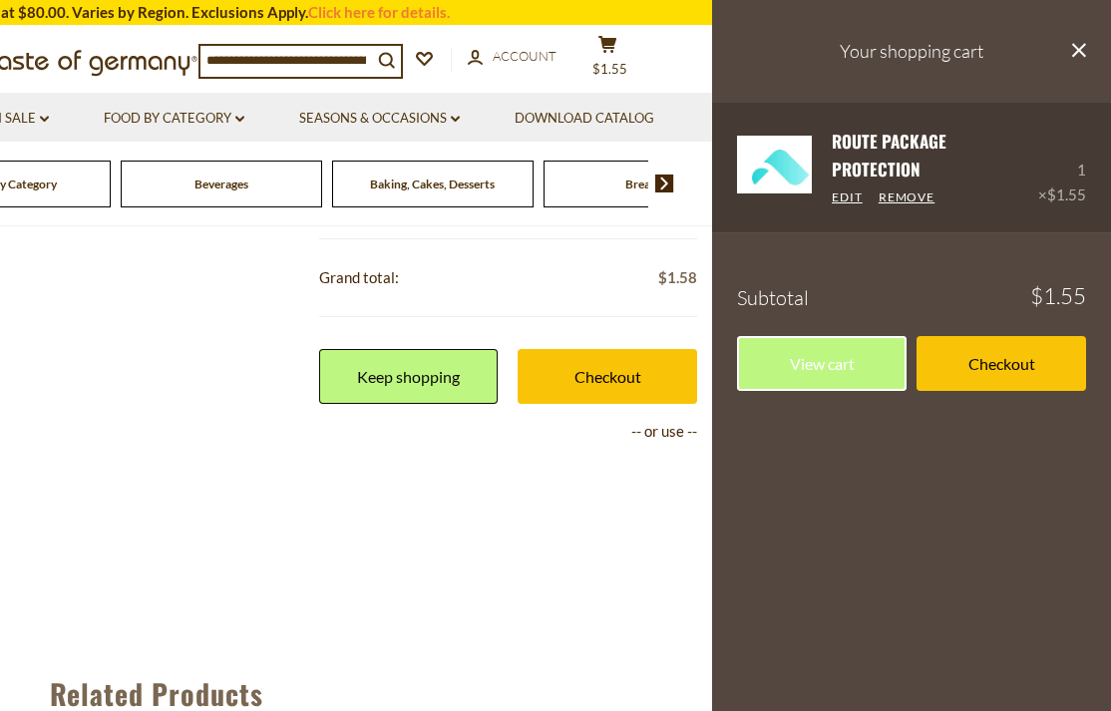
click at [923, 190] on link "Remove" at bounding box center [907, 198] width 57 height 17
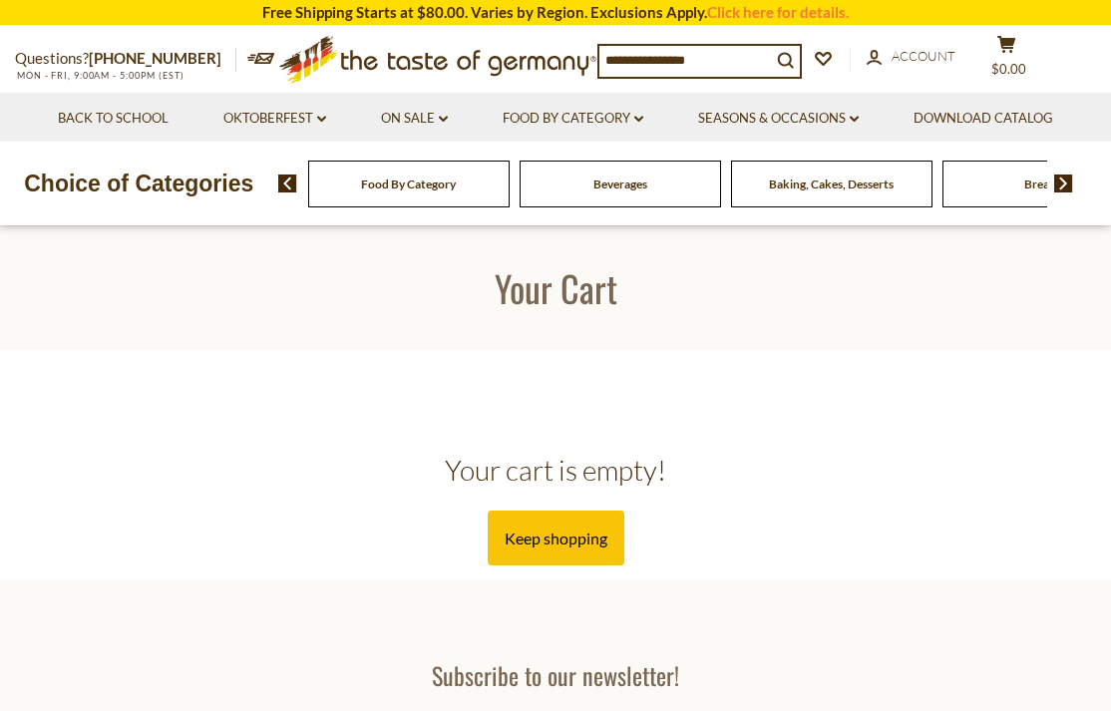
scroll to position [683, 0]
